Goal: Browse casually

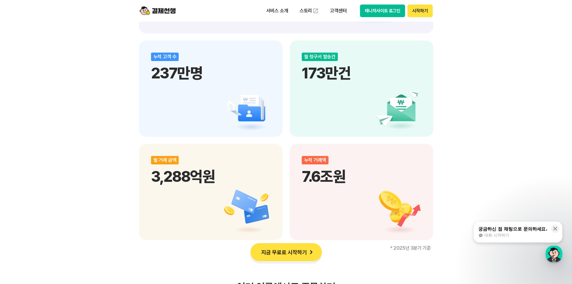
click at [471, 114] on div "비대면 결제 1등 결제선생 숫자가 증명하는 국내 1등 비대면 결제 서비스 결제선생과 함께 사업장을 성장시켜 보세요! 누적 가맹점 수 90,00…" at bounding box center [286, 87] width 572 height 1059
